Goal: Task Accomplishment & Management: Complete application form

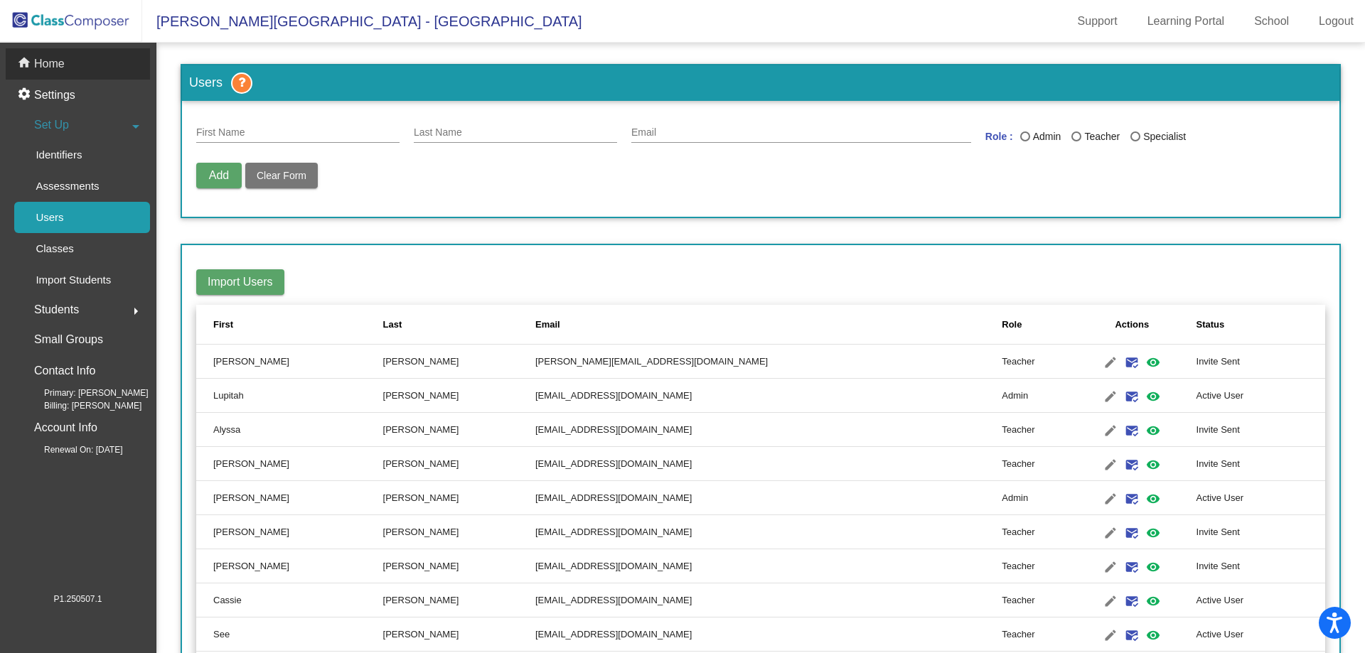
click at [79, 58] on div "home Home" at bounding box center [78, 63] width 144 height 31
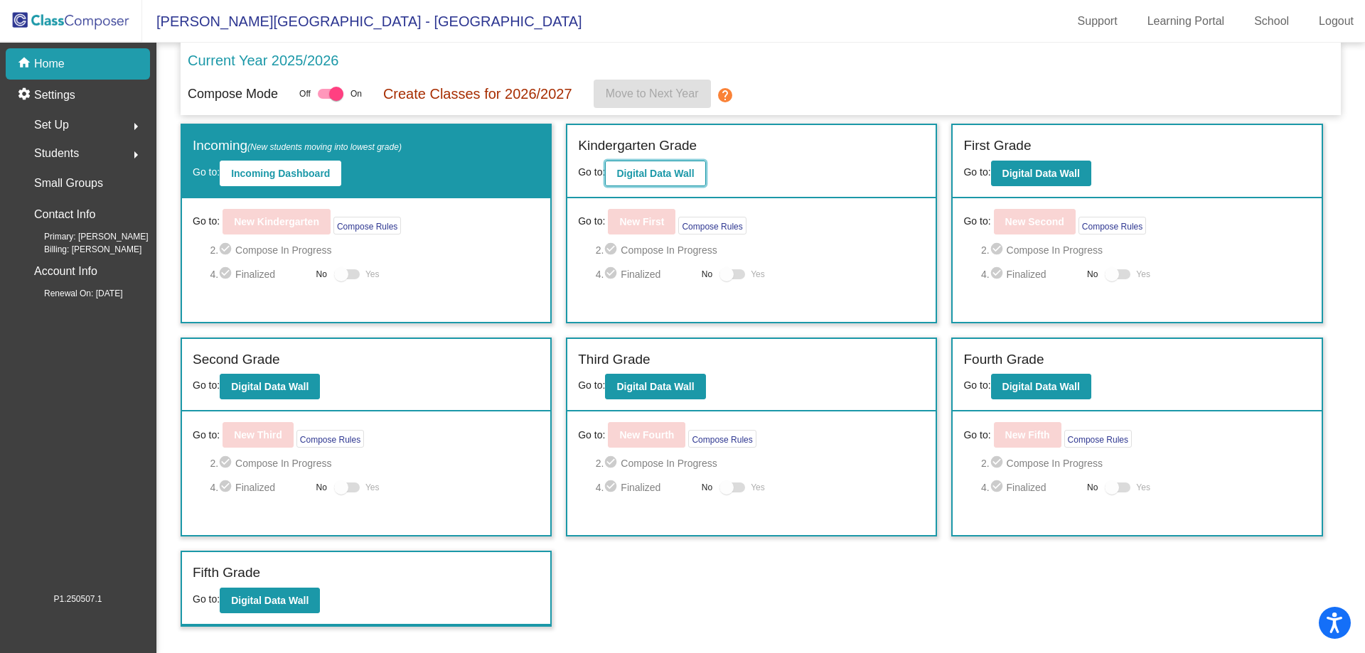
click at [658, 171] on b "Digital Data Wall" at bounding box center [654, 173] width 77 height 11
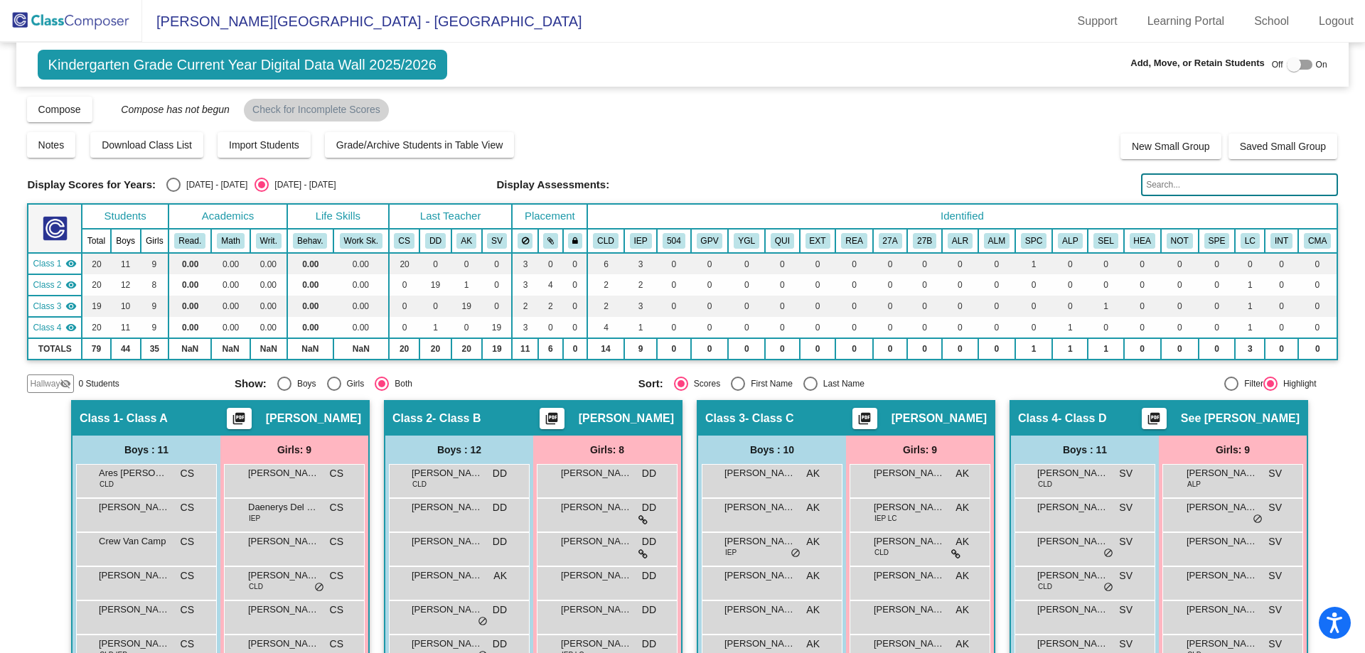
click at [1290, 72] on label at bounding box center [1299, 64] width 26 height 17
checkbox input "true"
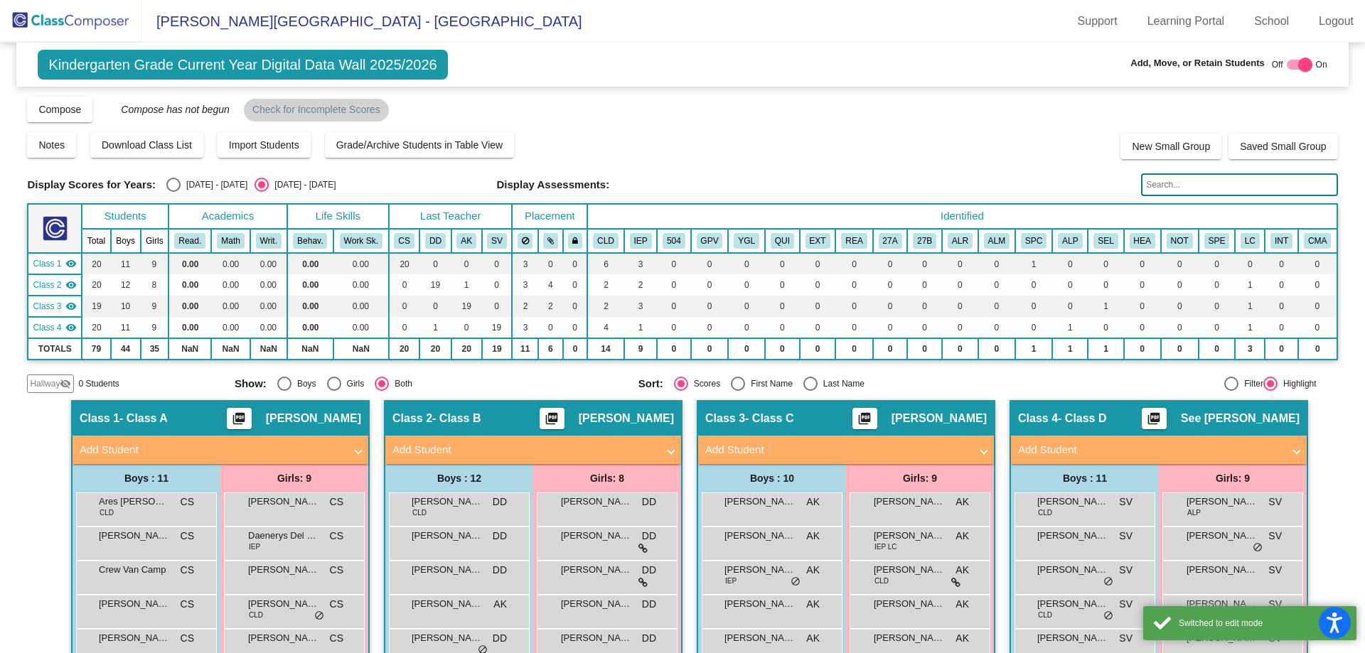
click at [62, 387] on mat-icon "visibility_off" at bounding box center [65, 383] width 11 height 11
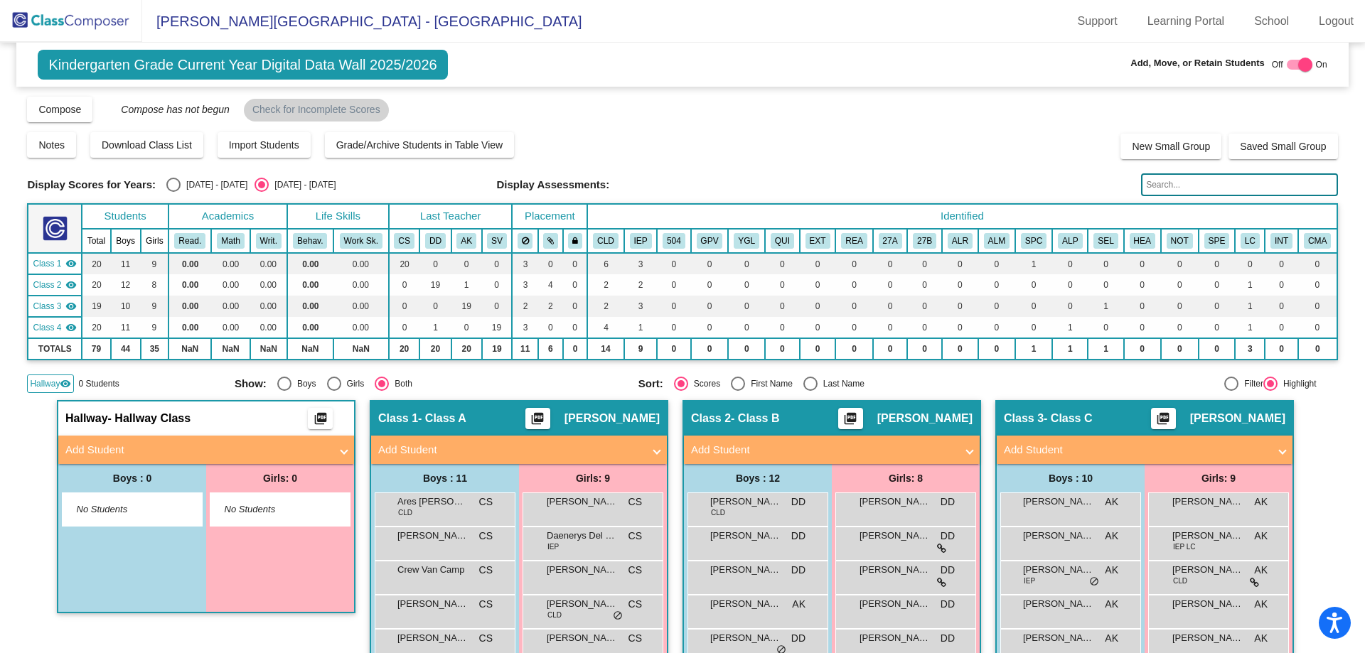
click at [104, 447] on mat-panel-title "Add Student" at bounding box center [197, 450] width 264 height 16
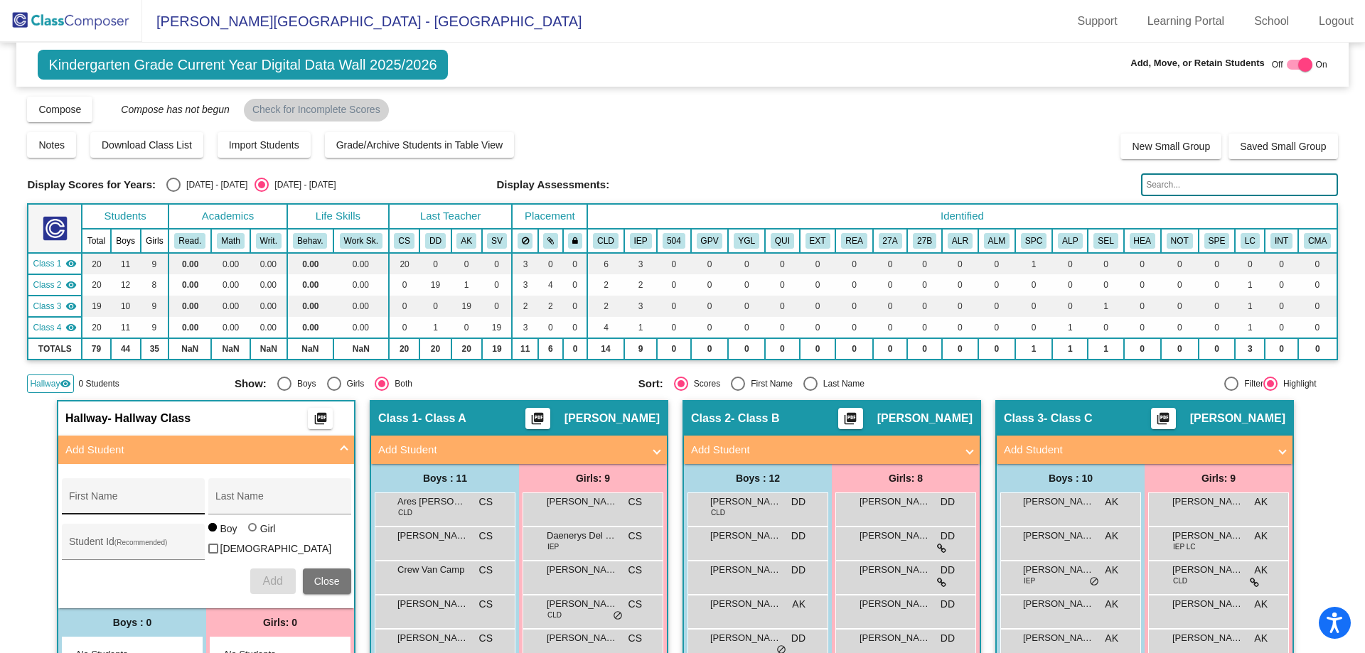
click at [124, 505] on input "First Name" at bounding box center [133, 501] width 128 height 11
type input "[GEOGRAPHIC_DATA]"
click at [262, 484] on div "Last Name" at bounding box center [279, 496] width 143 height 36
type input "[PERSON_NAME]"
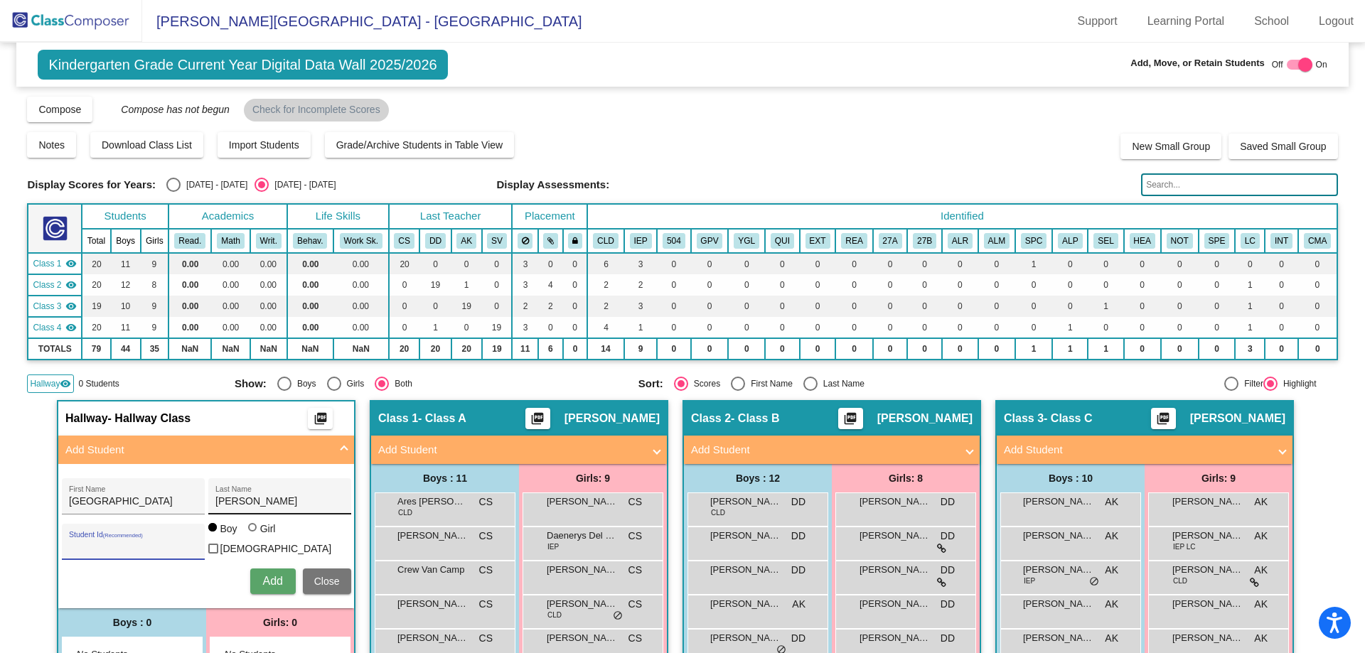
paste input "132787126"
type input "132787126"
click at [267, 585] on button "Add" at bounding box center [272, 582] width 45 height 26
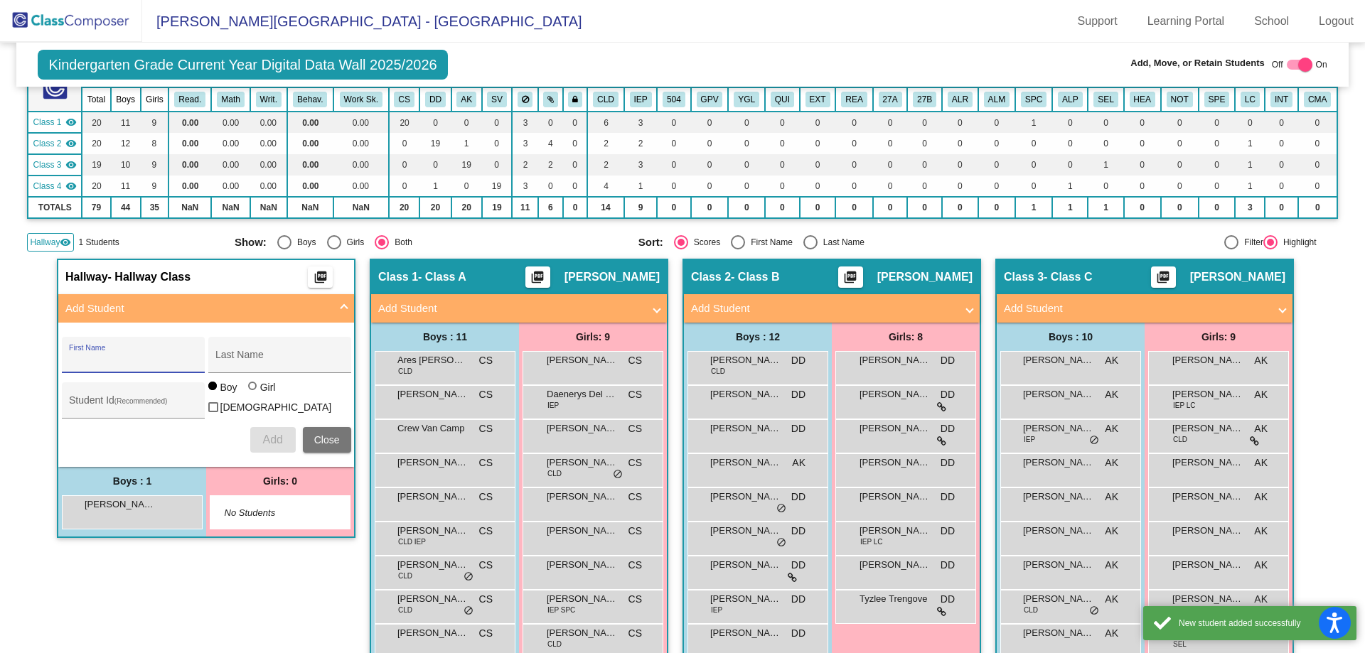
scroll to position [142, 0]
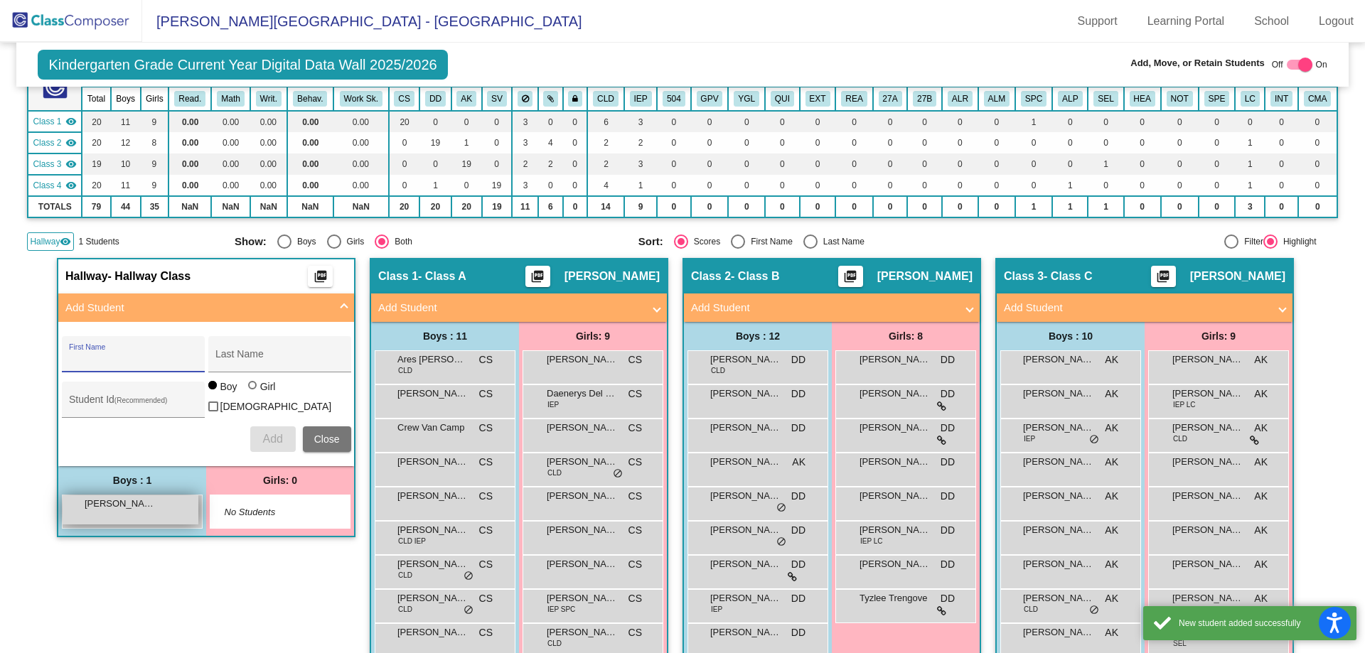
click at [145, 506] on span "[PERSON_NAME]" at bounding box center [120, 504] width 71 height 14
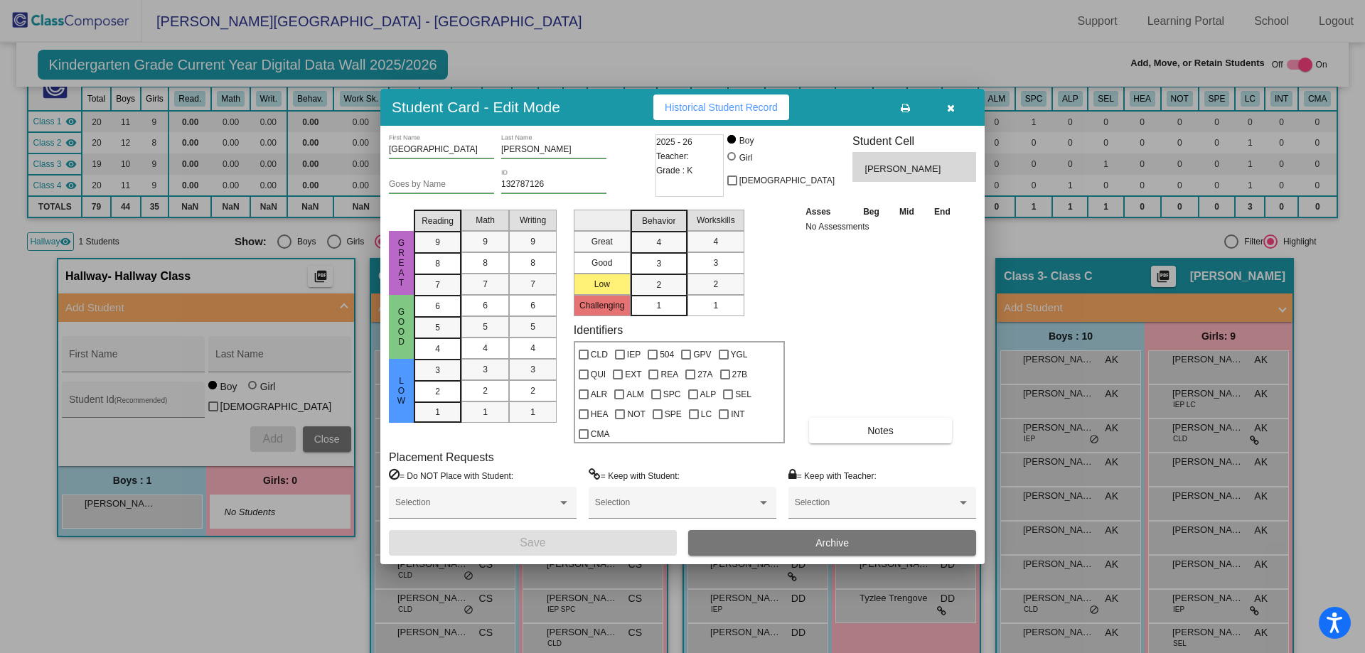
click at [731, 156] on div at bounding box center [731, 156] width 0 height 0
click at [733, 163] on input "Girl" at bounding box center [732, 163] width 1 height 1
radio input "true"
click at [600, 544] on button "Save" at bounding box center [533, 543] width 288 height 26
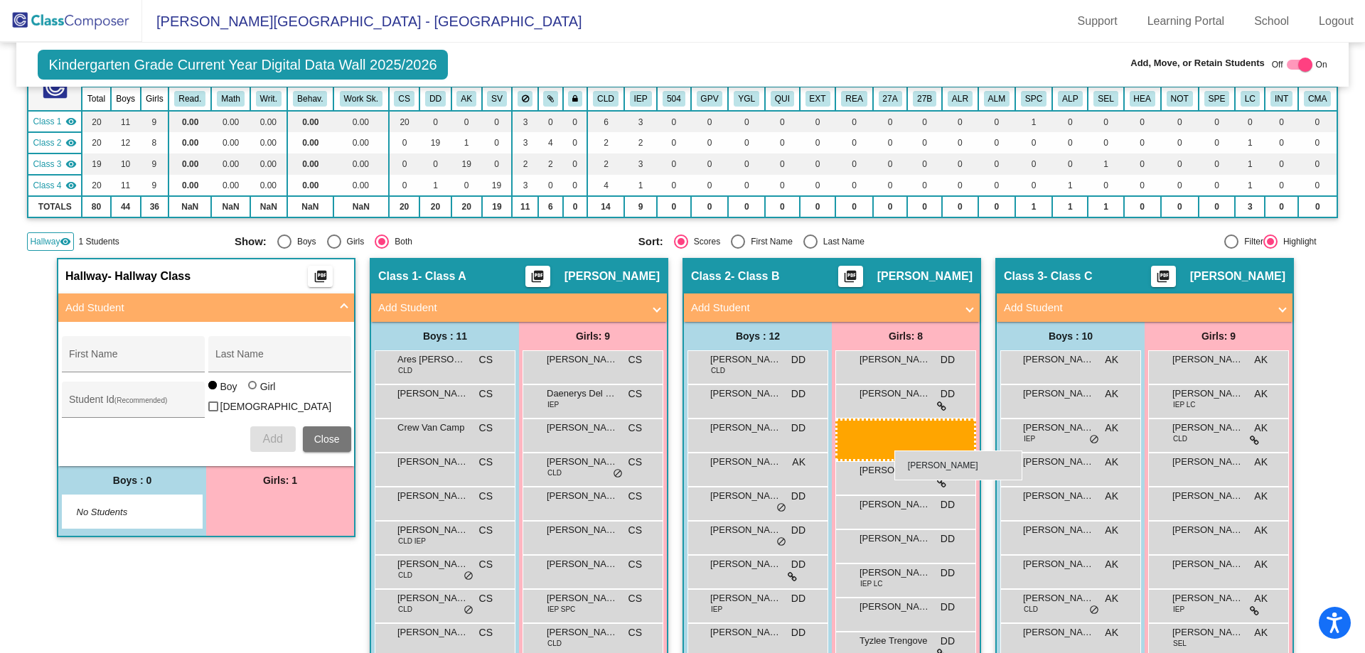
drag, startPoint x: 262, startPoint y: 503, endPoint x: 894, endPoint y: 451, distance: 634.8
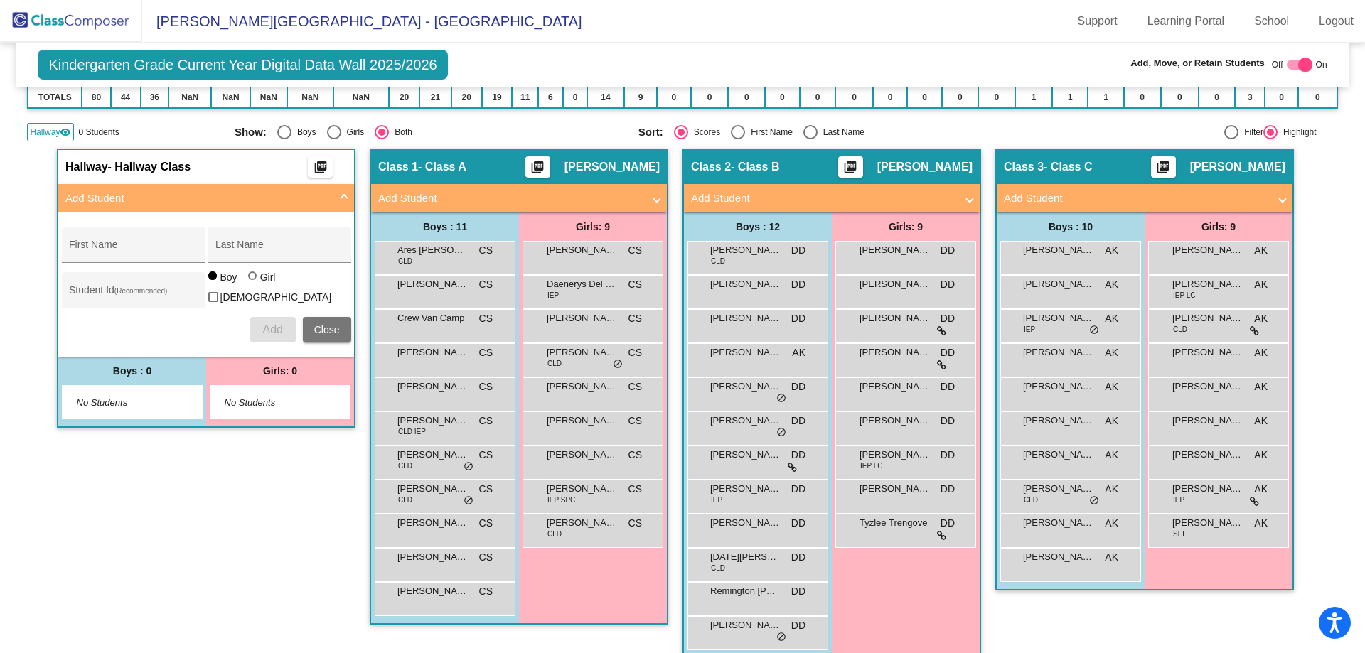
scroll to position [284, 0]
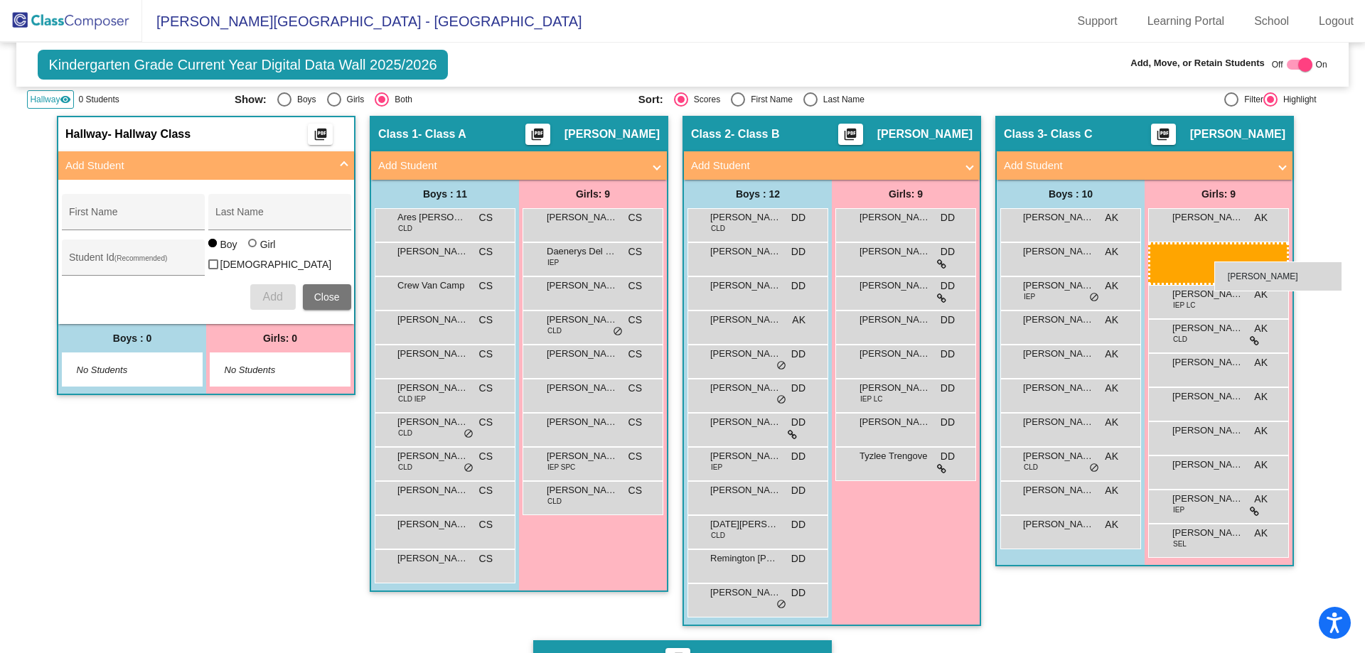
drag, startPoint x: 891, startPoint y: 256, endPoint x: 1214, endPoint y: 262, distance: 322.7
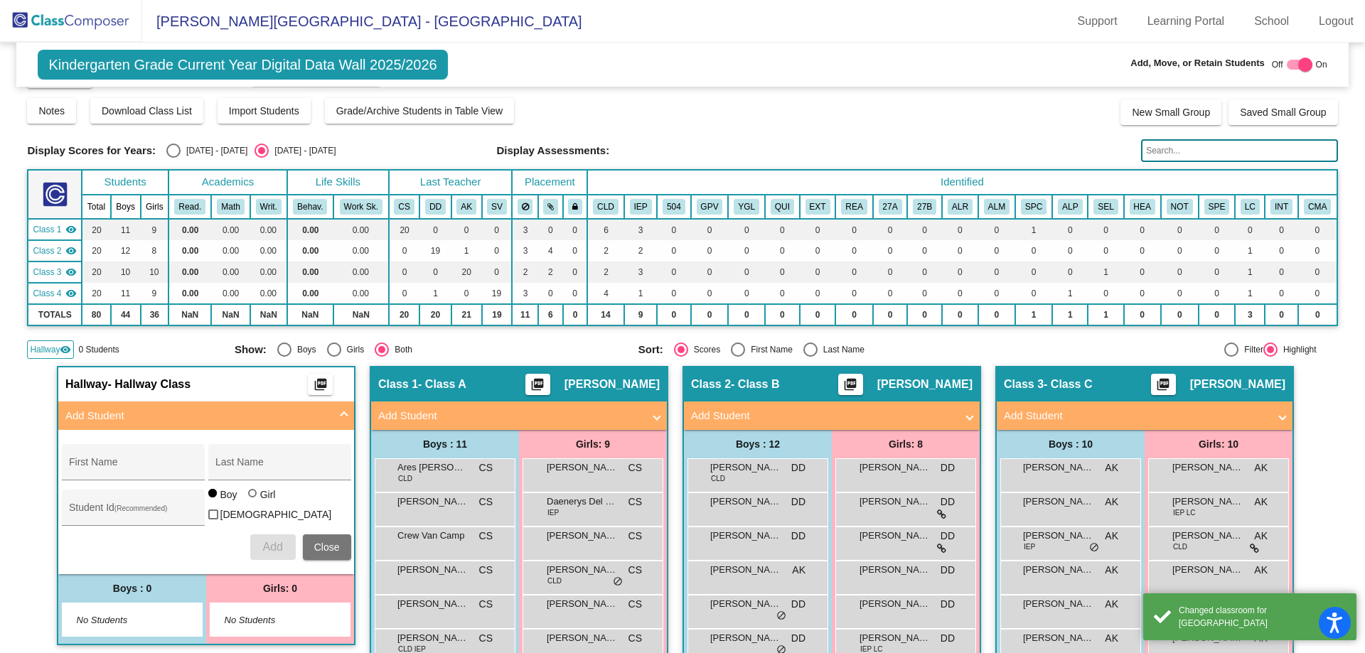
scroll to position [0, 0]
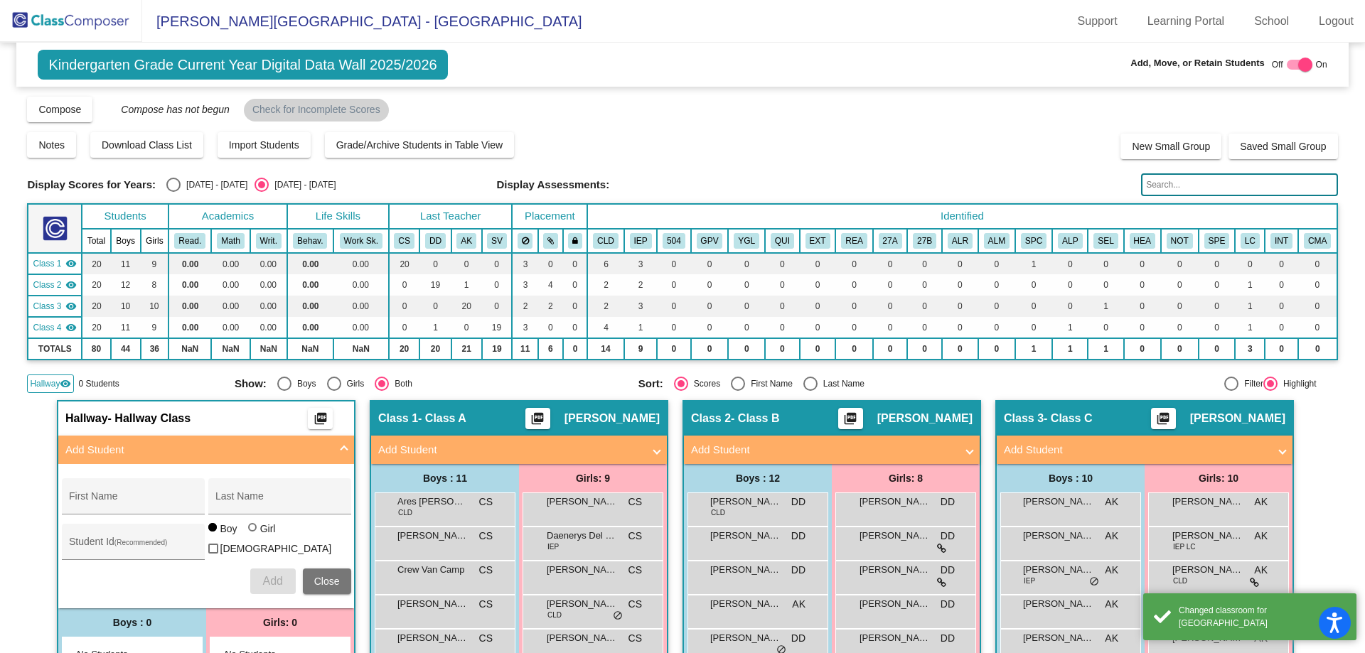
click at [41, 27] on img at bounding box center [71, 21] width 142 height 42
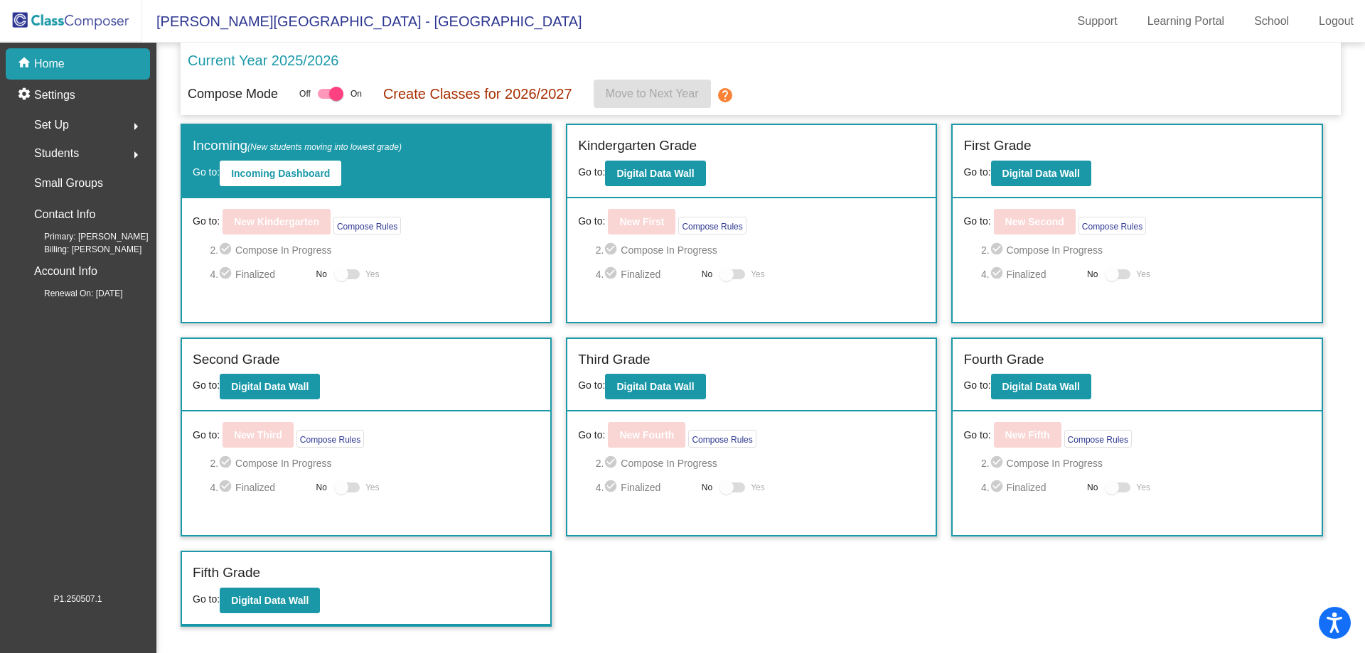
click at [60, 23] on img at bounding box center [71, 21] width 142 height 42
click at [87, 132] on div "Set Up arrow_right" at bounding box center [82, 125] width 136 height 28
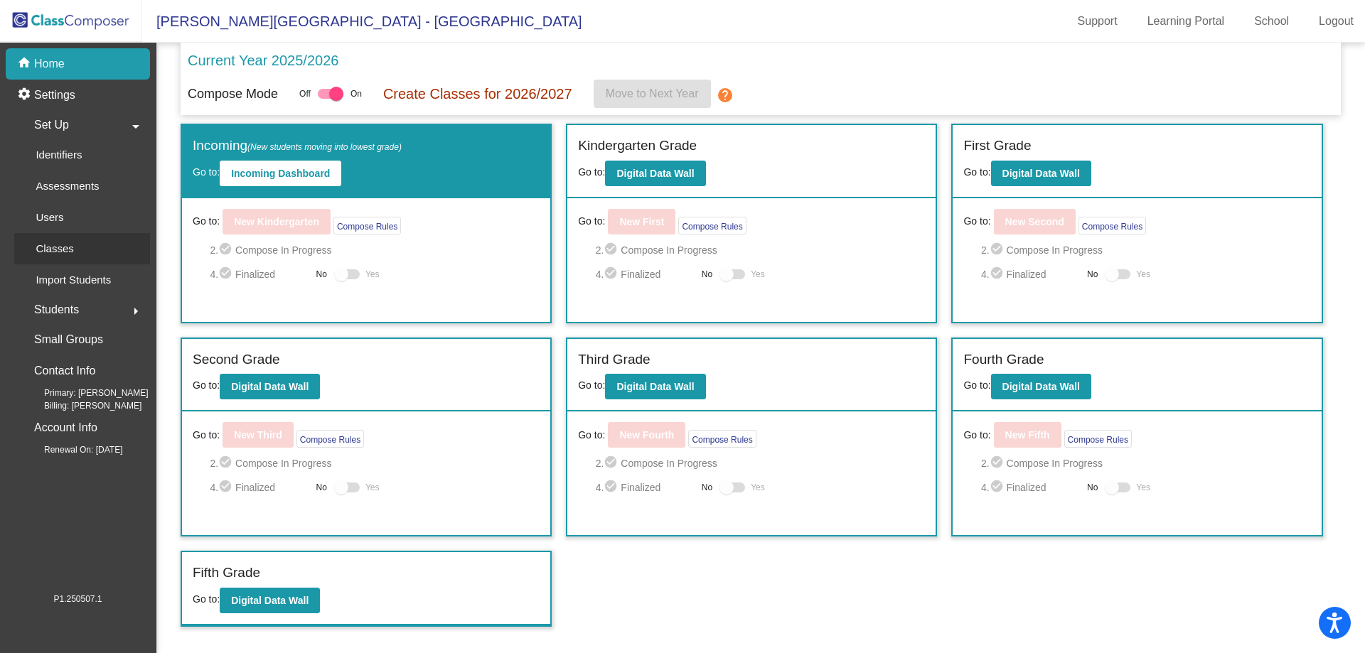
click at [70, 262] on div "Classes" at bounding box center [49, 248] width 71 height 31
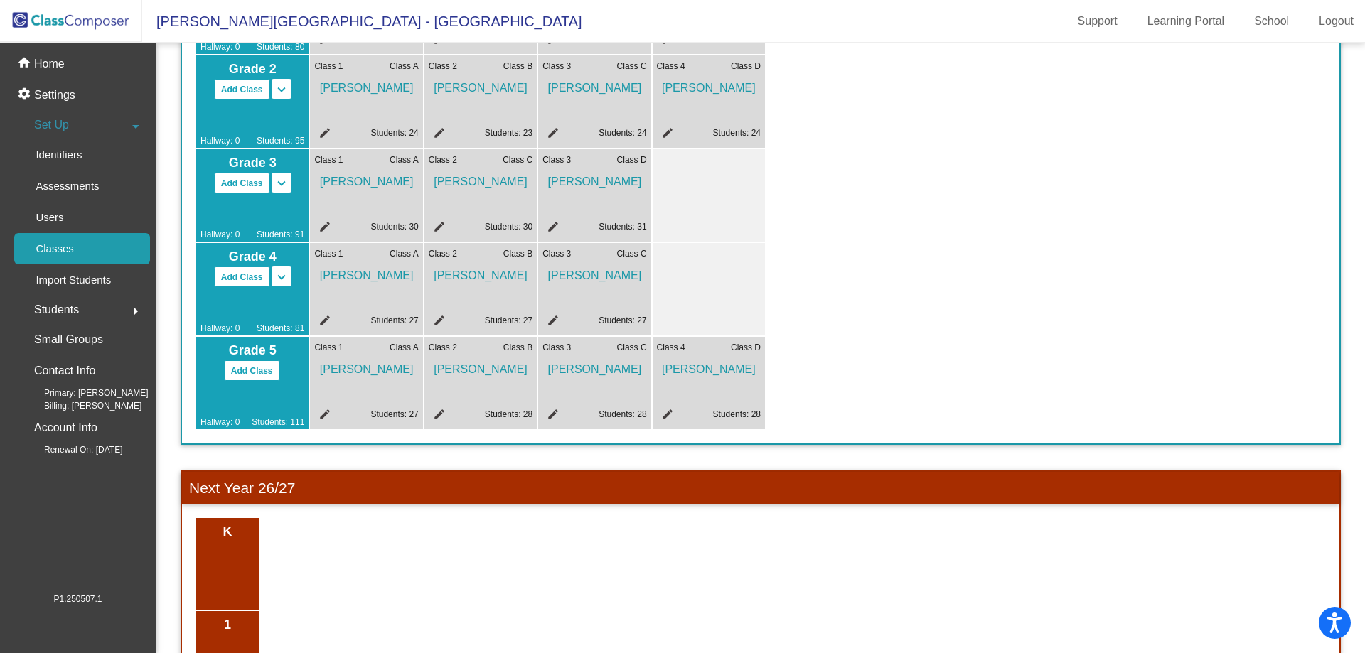
scroll to position [85, 0]
